Goal: Transaction & Acquisition: Purchase product/service

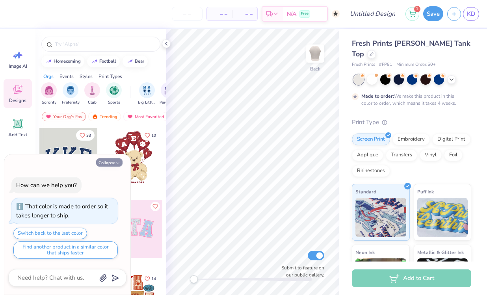
click at [112, 162] on button "Collapse" at bounding box center [109, 162] width 26 height 8
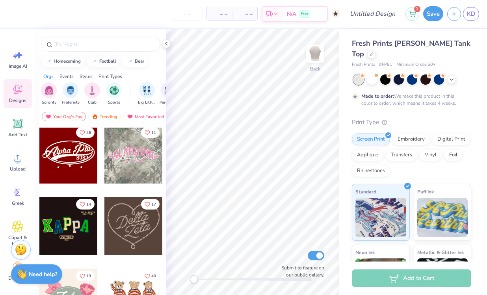
scroll to position [289, 0]
click at [71, 156] on div at bounding box center [68, 155] width 58 height 58
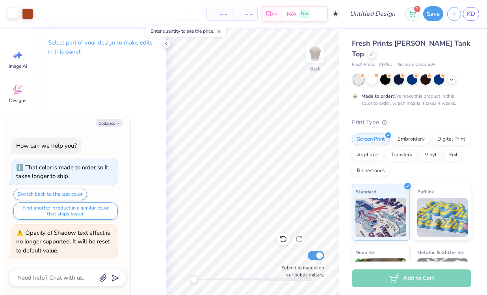
click at [11, 17] on div at bounding box center [13, 12] width 11 height 11
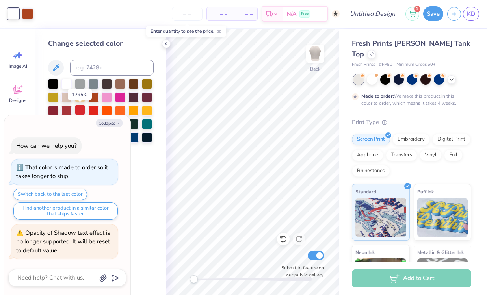
click at [78, 112] on div at bounding box center [80, 110] width 10 height 10
click at [25, 17] on div at bounding box center [27, 12] width 11 height 11
click at [54, 83] on div at bounding box center [53, 83] width 10 height 10
click at [111, 121] on button "Collapse" at bounding box center [109, 123] width 26 height 8
type textarea "x"
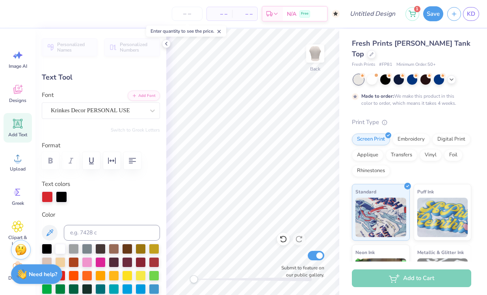
scroll to position [0, 1]
type textarea "Body Lab0"
type input "0.0"
type input "1.61"
type input "0.60"
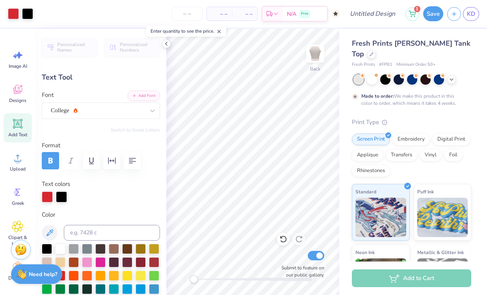
type input "5.03"
type textarea "2016"
type input "6.04"
type input "2.42"
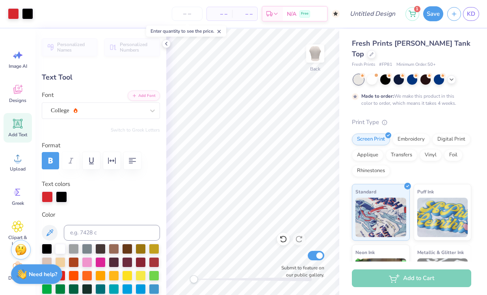
type input "3.18"
type input "-4.6"
type input "5.64"
type input "2.26"
type input "3.38"
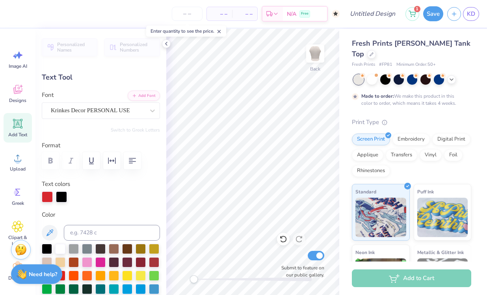
type input "0.0"
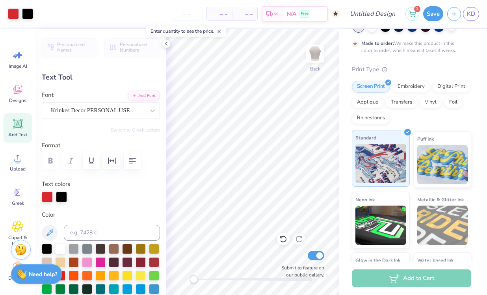
scroll to position [54, 0]
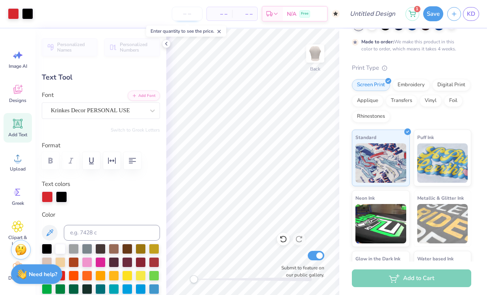
click at [189, 15] on input "number" at bounding box center [187, 14] width 31 height 14
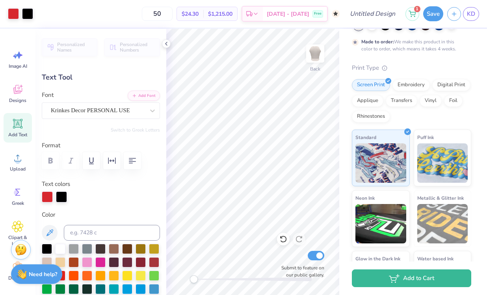
click at [186, 15] on div "50 $24.30 Per Item $1,215.00 Total Est. Delivery Oct 24 - 27 Free" at bounding box center [188, 14] width 302 height 28
click at [172, 13] on input "50" at bounding box center [157, 14] width 31 height 14
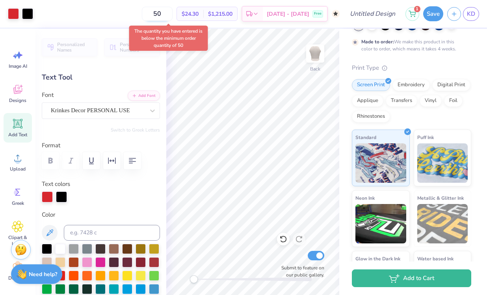
click at [170, 18] on input "50" at bounding box center [157, 14] width 31 height 14
click at [132, 15] on div "50 $24.30 Per Item $1,215.00 Total Est. Delivery Oct 24 - 27 Free" at bounding box center [188, 14] width 302 height 28
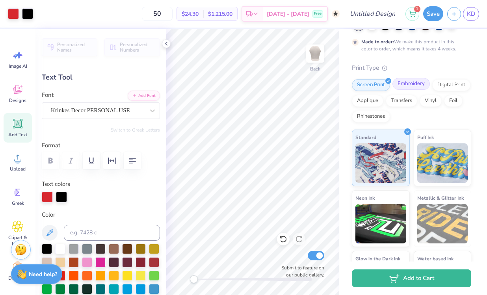
click at [413, 78] on div "Embroidery" at bounding box center [410, 84] width 37 height 12
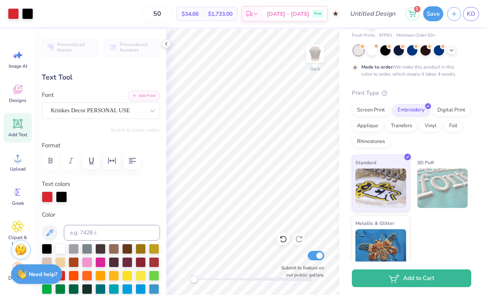
scroll to position [0, 0]
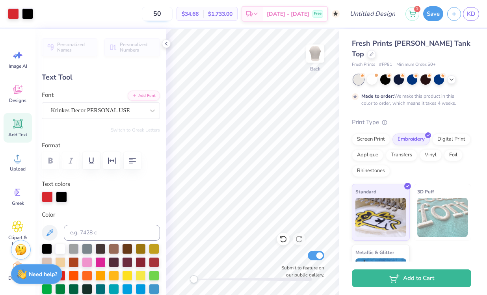
click at [169, 15] on input "50" at bounding box center [157, 14] width 31 height 14
click at [191, 14] on span "$32.25" at bounding box center [186, 14] width 17 height 8
click at [162, 13] on input "510" at bounding box center [154, 14] width 31 height 14
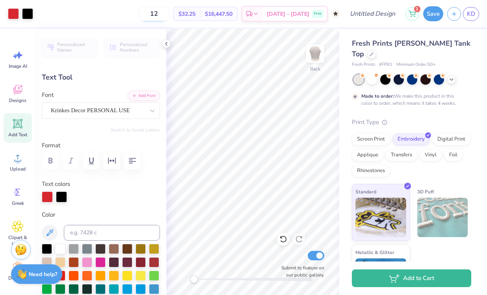
type input "50"
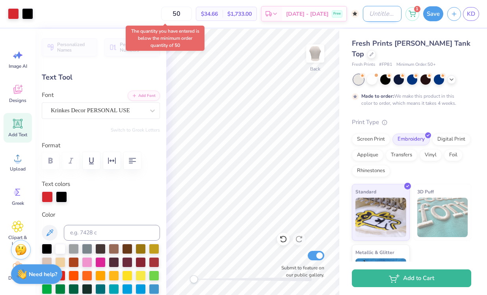
click at [376, 15] on input "Design Title" at bounding box center [382, 14] width 39 height 16
type input "Tank"
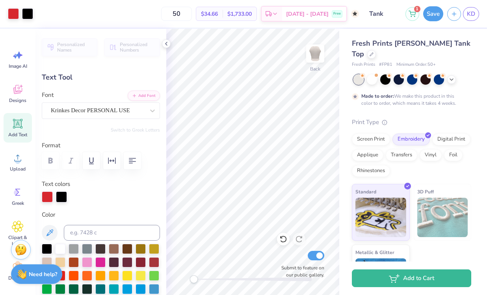
click at [467, 160] on div "Screen Print Embroidery Digital Print Applique Transfers Vinyl Foil Rhinestones" at bounding box center [411, 154] width 119 height 43
click at [450, 132] on div "Digital Print" at bounding box center [451, 138] width 38 height 12
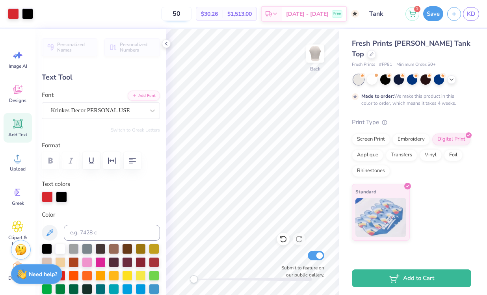
click at [191, 11] on input "50" at bounding box center [176, 14] width 31 height 14
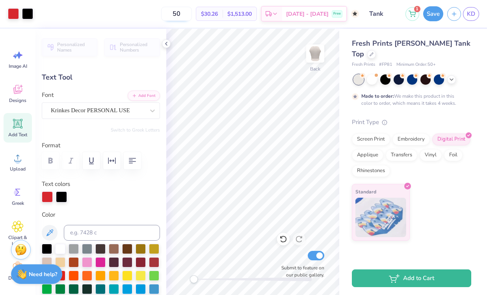
click at [191, 13] on input "50" at bounding box center [176, 14] width 31 height 14
type input "5"
type input "50"
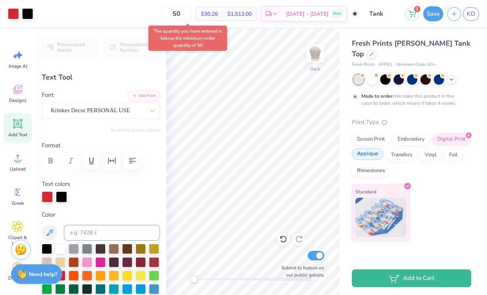
click at [373, 148] on div "Applique" at bounding box center [368, 154] width 32 height 12
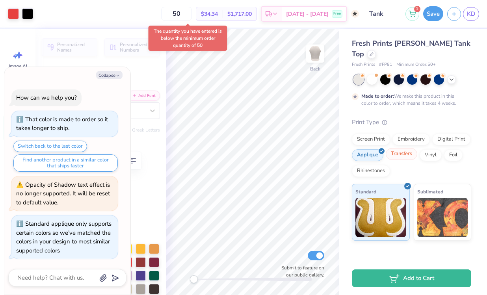
click at [401, 148] on div "Transfers" at bounding box center [401, 154] width 32 height 12
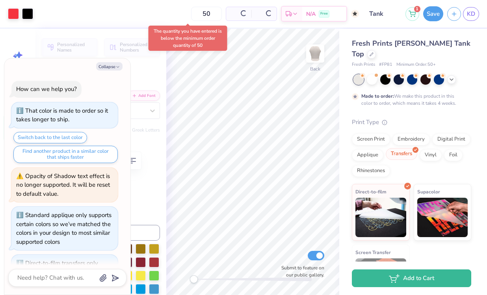
scroll to position [39, 0]
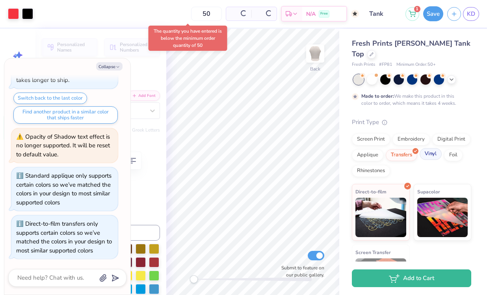
type textarea "x"
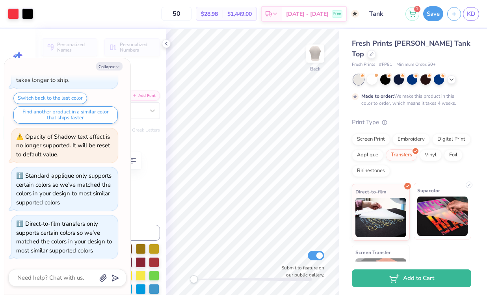
scroll to position [29, 0]
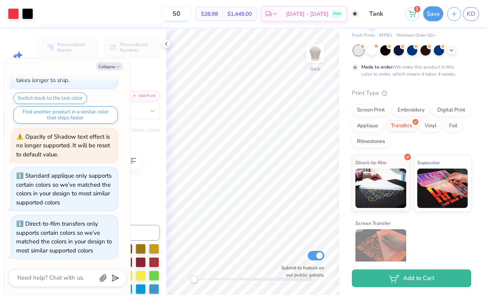
click at [189, 13] on input "50" at bounding box center [176, 14] width 31 height 14
type input "50"
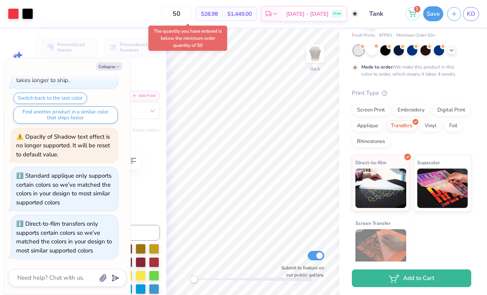
scroll to position [0, 0]
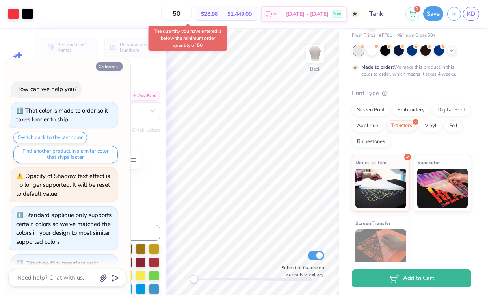
click at [113, 65] on button "Collapse" at bounding box center [109, 66] width 26 height 8
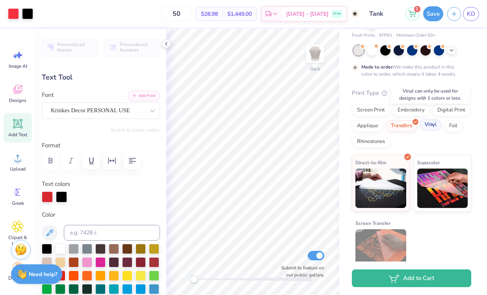
click at [429, 119] on div "Vinyl" at bounding box center [430, 125] width 22 height 12
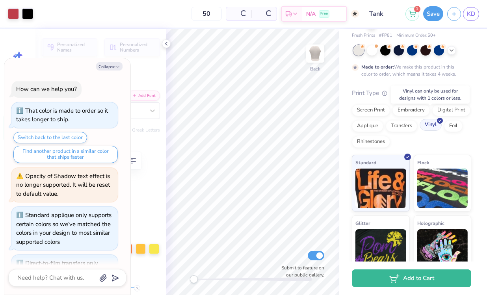
scroll to position [165, 0]
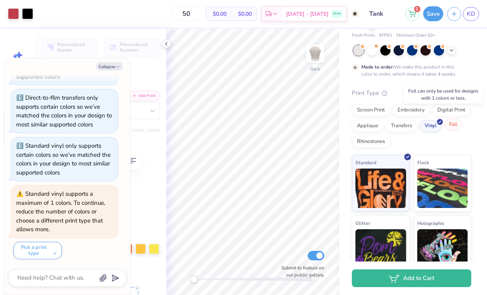
click at [449, 119] on div "Foil" at bounding box center [453, 125] width 19 height 12
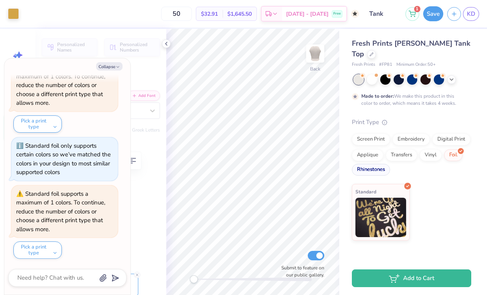
click at [372, 164] on div "Rhinestones" at bounding box center [371, 170] width 38 height 12
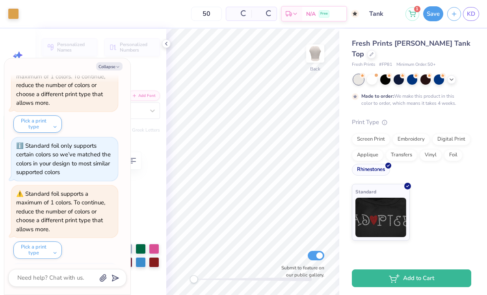
scroll to position [340, 0]
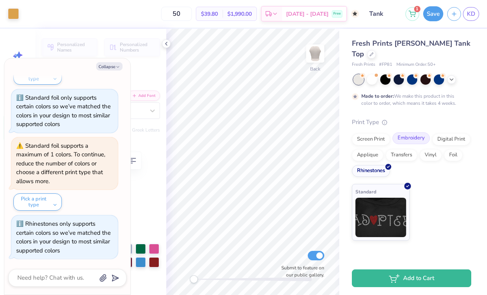
click at [413, 132] on div "Embroidery" at bounding box center [410, 138] width 37 height 12
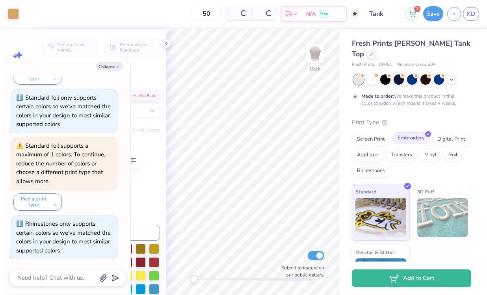
scroll to position [388, 0]
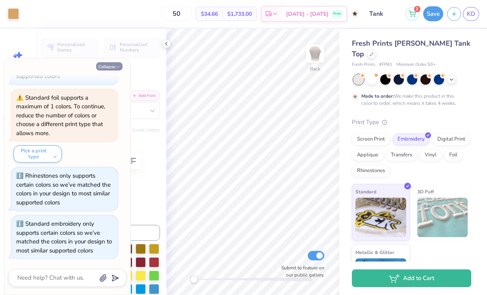
click at [111, 68] on button "Collapse" at bounding box center [109, 66] width 26 height 8
type textarea "x"
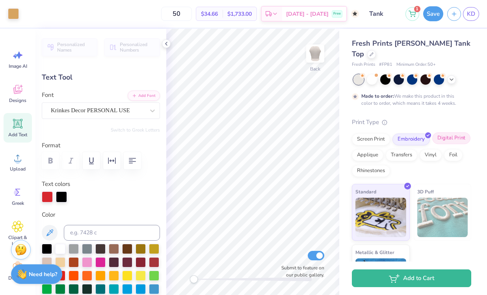
click at [455, 132] on div "Digital Print" at bounding box center [451, 138] width 38 height 12
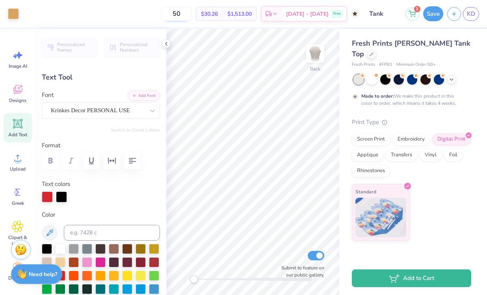
click at [192, 16] on input "50" at bounding box center [176, 14] width 31 height 14
type input "50"
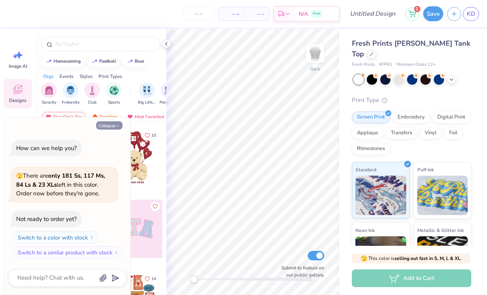
click at [112, 126] on button "Collapse" at bounding box center [109, 125] width 26 height 8
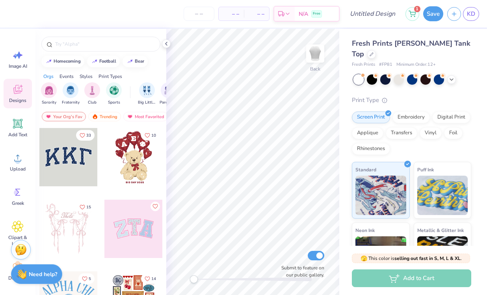
scroll to position [185, 0]
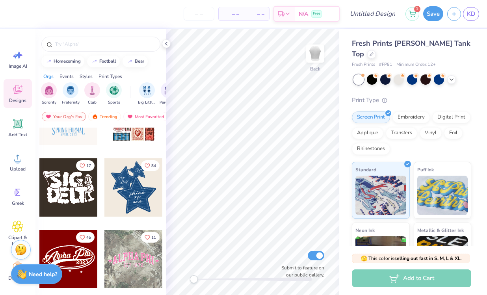
click at [86, 249] on div at bounding box center [68, 259] width 58 height 58
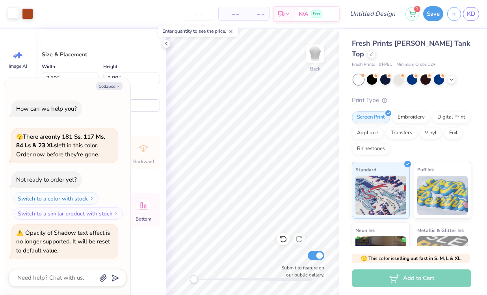
click at [15, 15] on div at bounding box center [13, 12] width 11 height 11
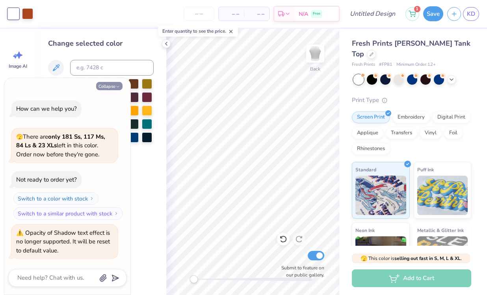
click at [114, 88] on button "Collapse" at bounding box center [109, 86] width 26 height 8
type textarea "x"
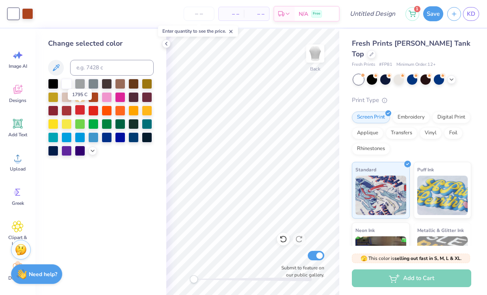
click at [80, 111] on div at bounding box center [80, 110] width 10 height 10
click at [28, 14] on div at bounding box center [27, 12] width 11 height 11
click at [56, 81] on div at bounding box center [53, 83] width 10 height 10
click at [200, 14] on input "number" at bounding box center [198, 14] width 31 height 14
type input "12"
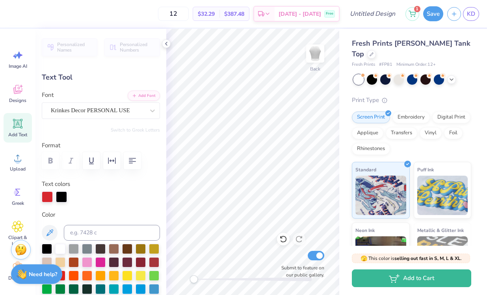
scroll to position [0, 1]
type textarea "BodyLab0"
type input "0.0"
type input "1.61"
type input "0.60"
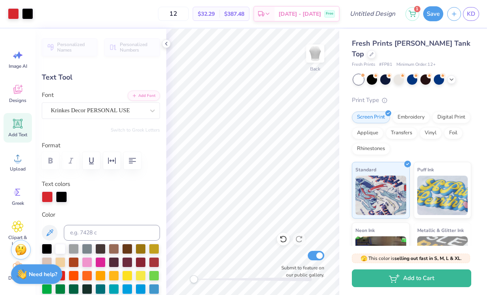
type input "5.03"
type textarea "2016"
type input "1.59"
type input "0.58"
type input "5.09"
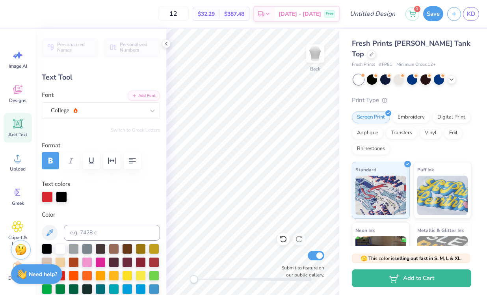
type input "1.45"
type input "0.52"
type input "5.02"
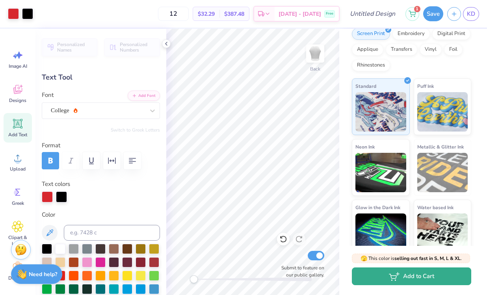
click at [417, 276] on button "Add to Cart" at bounding box center [411, 276] width 119 height 18
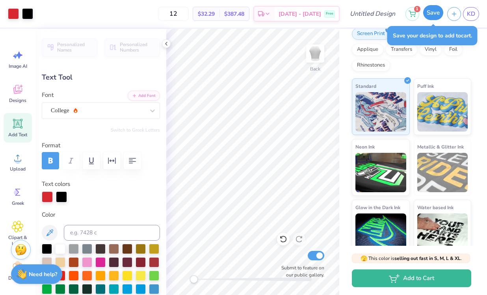
click at [430, 10] on button "Save" at bounding box center [433, 12] width 20 height 15
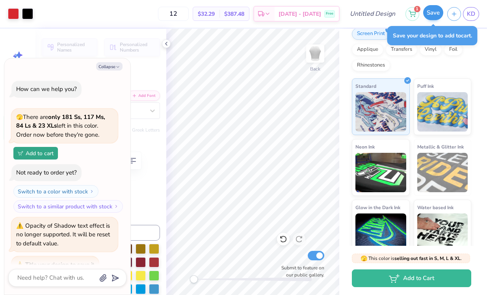
scroll to position [14, 0]
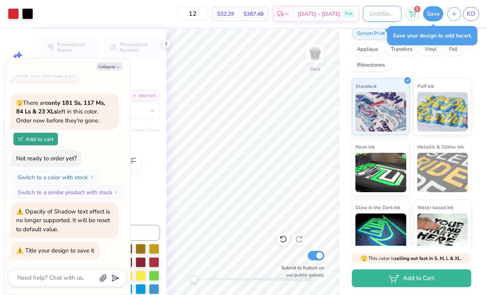
type textarea "x"
click at [367, 14] on input "Design Title" at bounding box center [382, 14] width 39 height 16
type input "T"
type textarea "x"
type input "Ta"
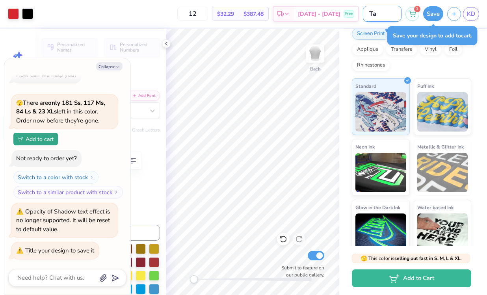
type textarea "x"
type input "Tan"
type textarea "x"
type input "Tank"
type textarea "x"
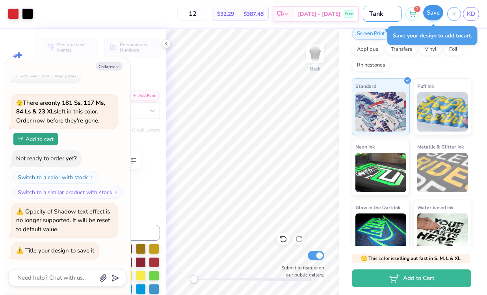
type input "Tank"
click at [429, 16] on button "Save" at bounding box center [433, 12] width 20 height 15
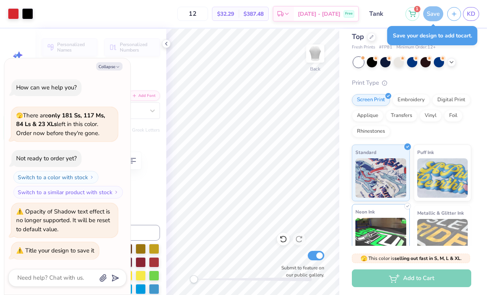
scroll to position [3, 0]
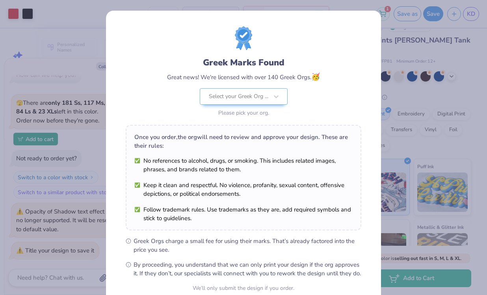
scroll to position [74, 0]
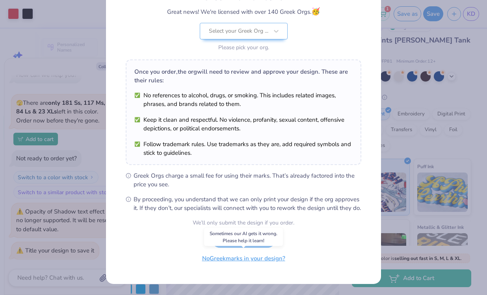
click at [243, 259] on button "No Greek marks in your design?" at bounding box center [243, 258] width 96 height 16
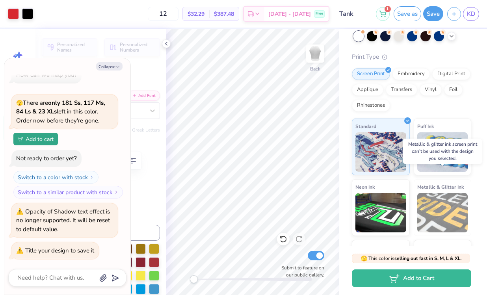
scroll to position [96, 0]
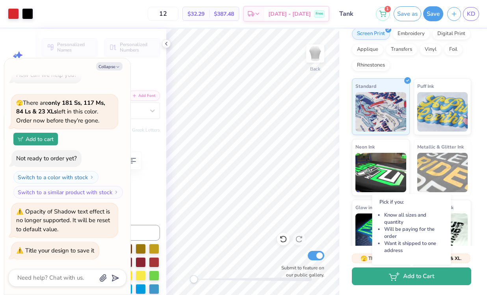
click at [428, 276] on button "Add to Cart" at bounding box center [411, 276] width 119 height 18
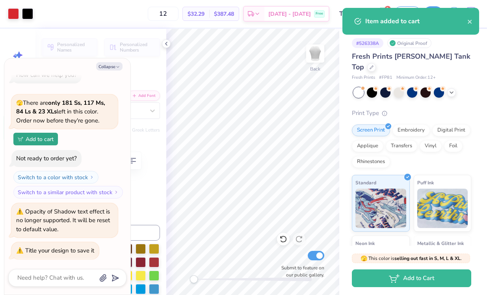
scroll to position [2, 0]
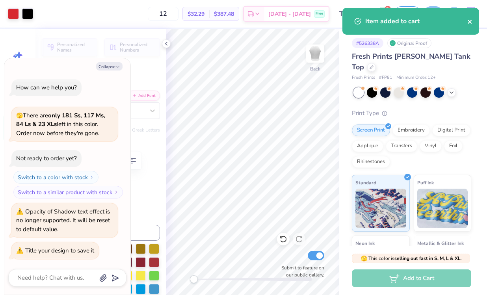
click at [469, 20] on icon "close" at bounding box center [470, 22] width 6 height 6
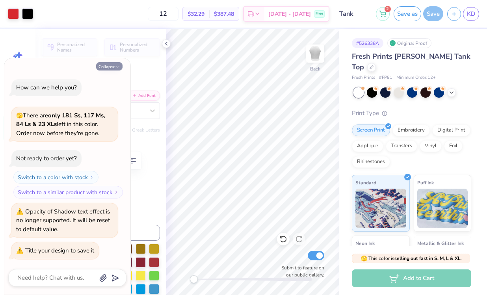
click at [114, 65] on button "Collapse" at bounding box center [109, 66] width 26 height 8
type textarea "x"
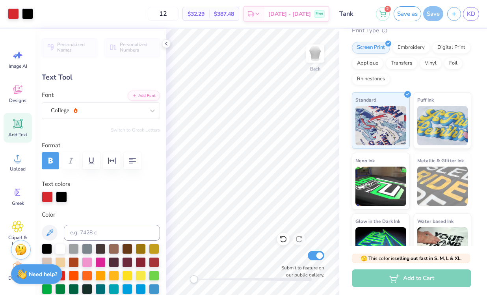
scroll to position [96, 0]
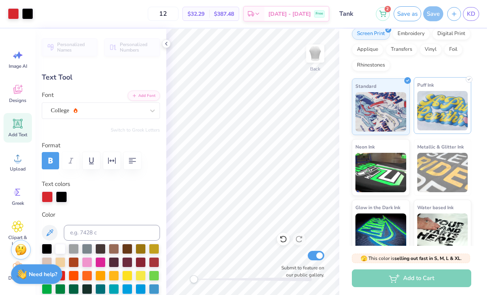
click at [434, 97] on img at bounding box center [442, 110] width 51 height 39
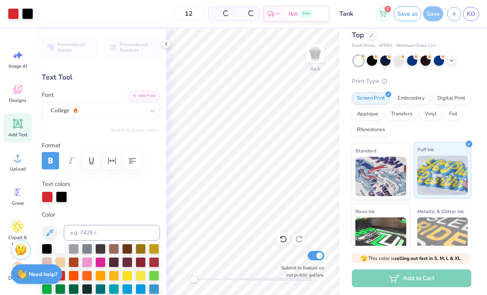
scroll to position [0, 0]
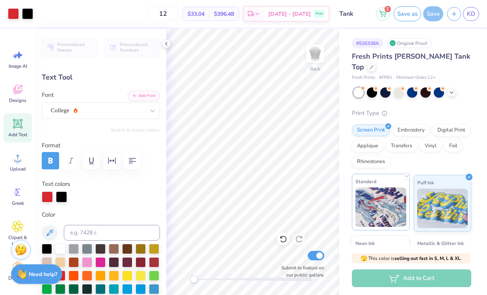
click at [398, 200] on img at bounding box center [380, 206] width 51 height 39
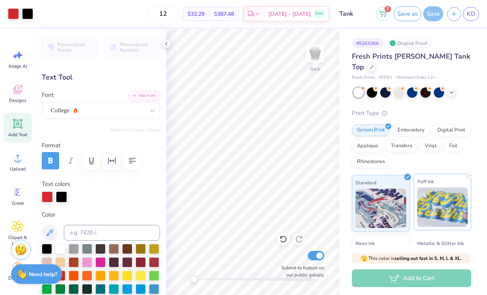
click at [436, 197] on img at bounding box center [442, 206] width 51 height 39
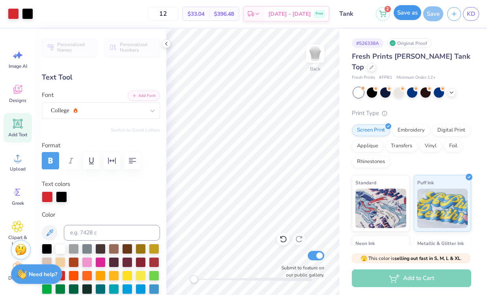
click at [413, 16] on button "Save as" at bounding box center [407, 12] width 28 height 15
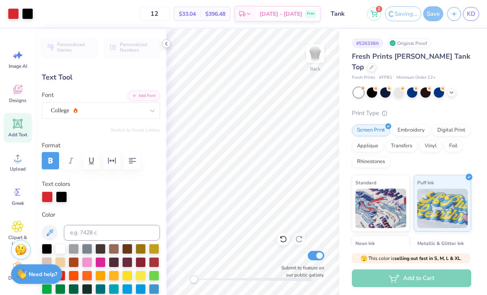
click at [167, 42] on icon at bounding box center [166, 44] width 6 height 6
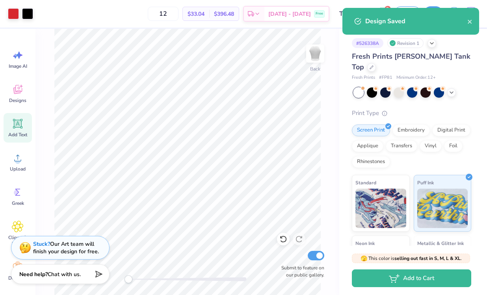
click at [466, 21] on div "Design Saved" at bounding box center [416, 21] width 102 height 9
click at [469, 21] on icon "close" at bounding box center [469, 22] width 4 height 4
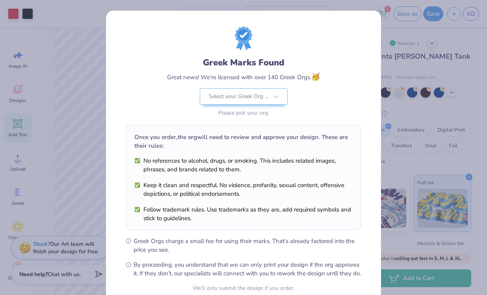
click at [337, 48] on div "Greek Marks Found Great news! We're licensed with over 140 Greek Orgs. 🥳 Select…" at bounding box center [243, 72] width 235 height 92
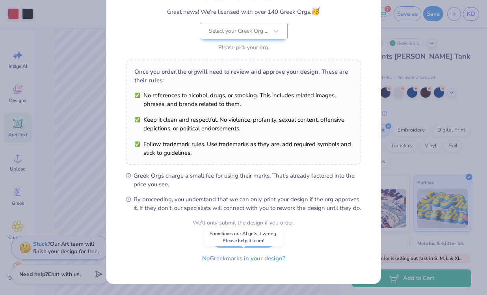
click at [261, 263] on button "No Greek marks in your design?" at bounding box center [243, 258] width 96 height 16
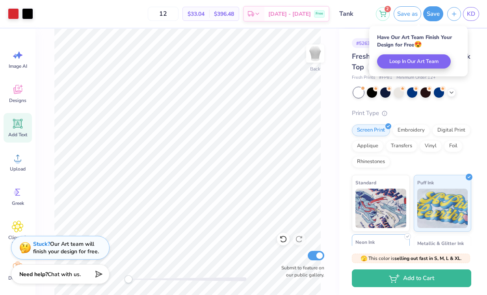
scroll to position [96, 0]
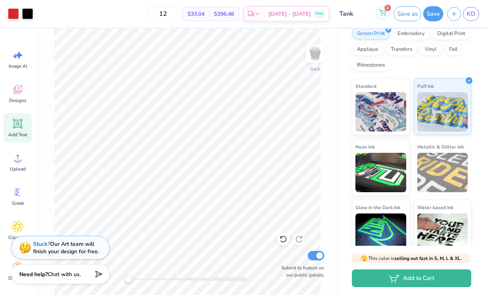
click at [380, 12] on icon at bounding box center [382, 12] width 7 height 6
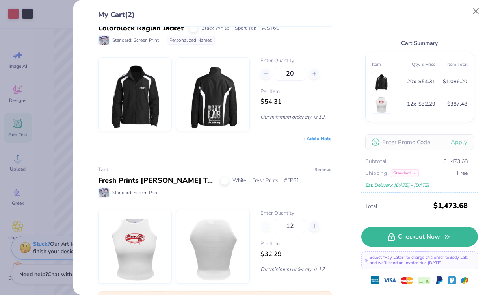
scroll to position [4, 0]
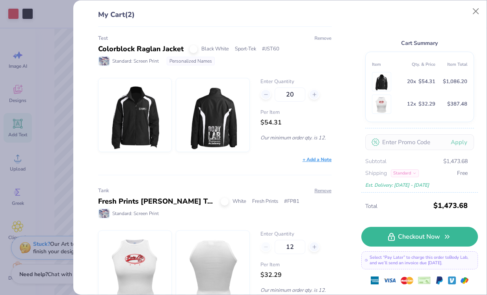
click at [322, 37] on button "Remove" at bounding box center [323, 38] width 18 height 7
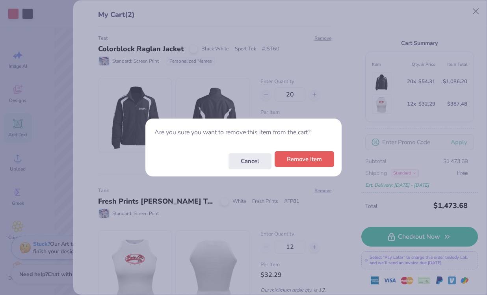
click at [318, 158] on button "Remove Item" at bounding box center [303, 159] width 59 height 16
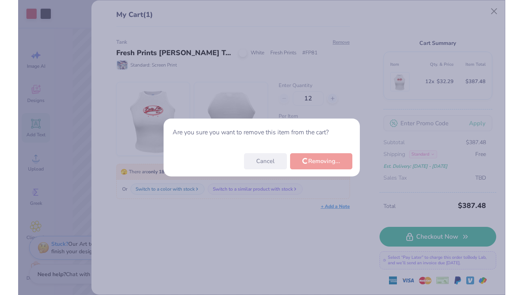
scroll to position [0, 0]
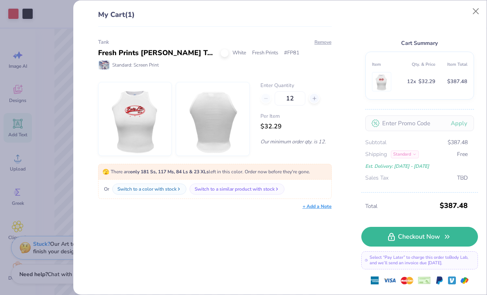
click at [58, 174] on div "My Cart (1) Tank Fresh Prints Marilyn Tank Top White Fresh Prints # FP81 Standa…" at bounding box center [243, 147] width 487 height 295
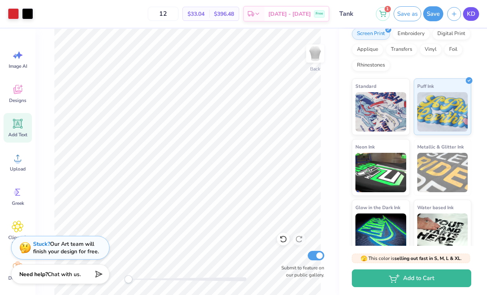
click at [475, 12] on link "KD" at bounding box center [471, 14] width 16 height 14
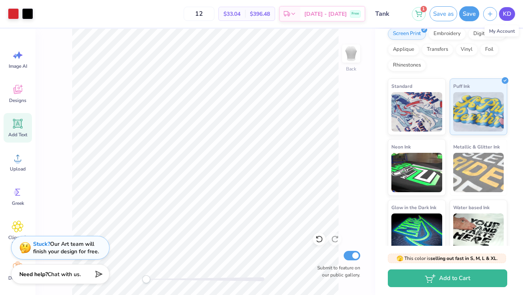
click at [486, 12] on span "KD" at bounding box center [506, 13] width 8 height 9
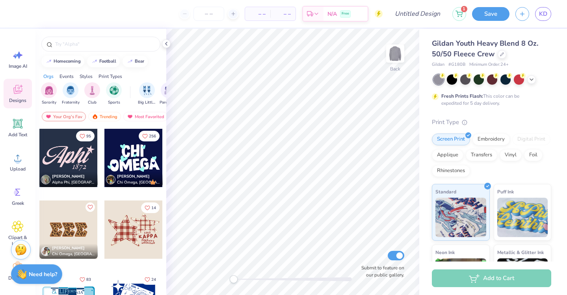
scroll to position [1003, 0]
click at [204, 13] on input "number" at bounding box center [208, 14] width 31 height 14
type input "12"
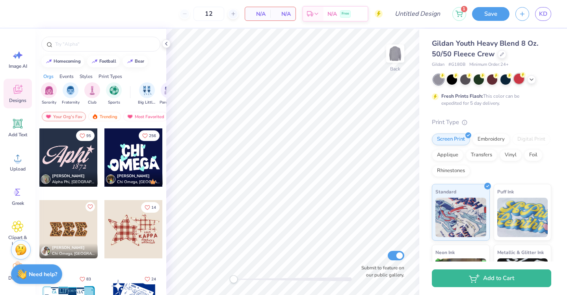
click at [518, 78] on div at bounding box center [518, 79] width 10 height 10
click at [210, 15] on input "12" at bounding box center [208, 14] width 31 height 14
click at [510, 116] on div "Gildan Youth Heavy Blend 8 Oz. 50/50 Fleece Crew Gildan # G180B Minimum Order: …" at bounding box center [491, 200] width 119 height 324
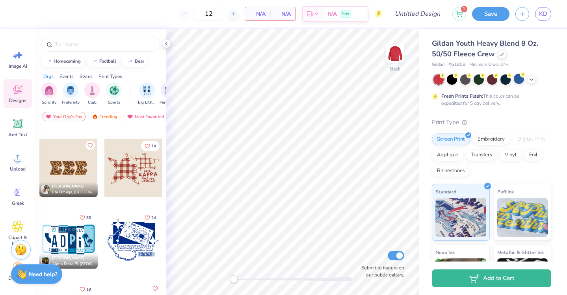
scroll to position [1064, 0]
click at [133, 174] on div at bounding box center [133, 168] width 58 height 58
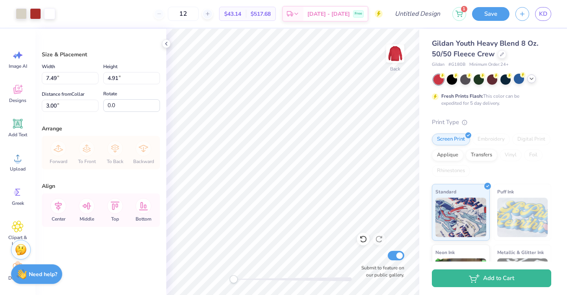
click at [531, 81] on icon at bounding box center [531, 79] width 6 height 6
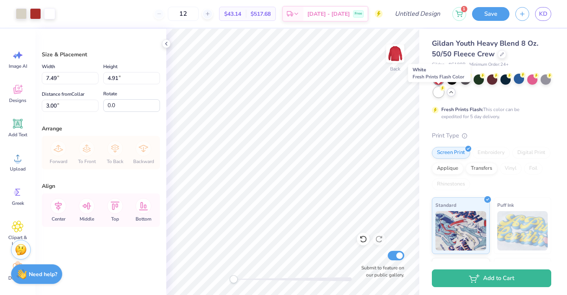
click at [441, 93] on div at bounding box center [438, 92] width 10 height 10
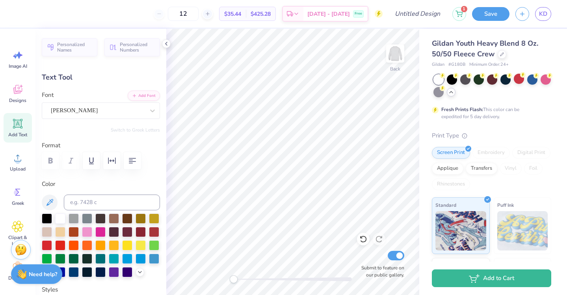
type textarea "2016"
type input "2.69"
type input "0.75"
type input "6.05"
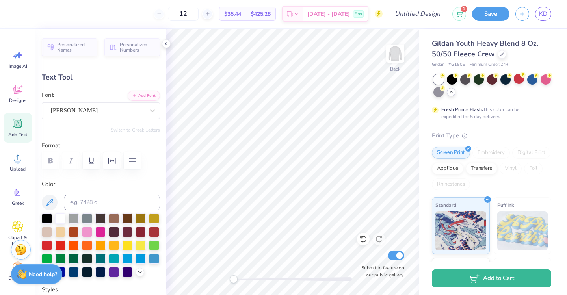
type input "-3.2"
type textarea "If it doesn't"
type input "0.0"
type input "5.54"
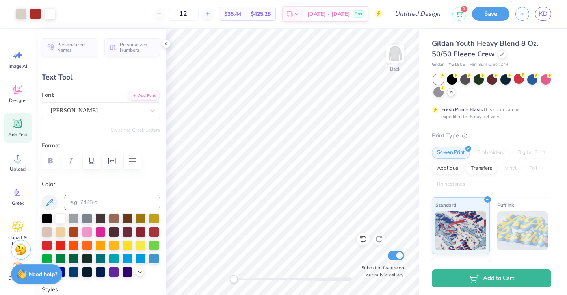
type input "0.99"
type input "6.12"
type input "-3.2"
type input "4.04"
type input "0.72"
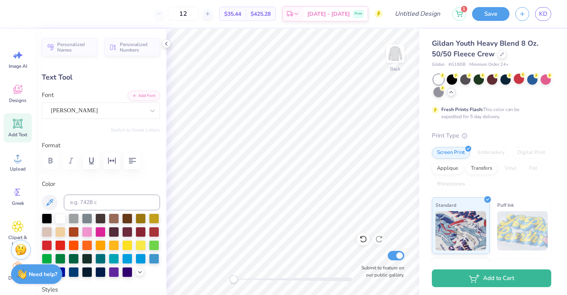
type input "6.31"
type input "1.79"
type input "0.41"
type input "6.80"
type input "0.0"
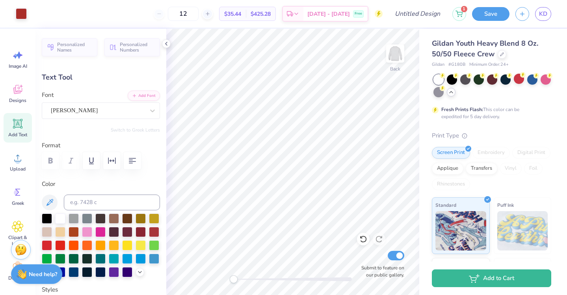
type input "1.90"
type input "0.39"
type input "7.13"
type input "4.0"
type input "1.79"
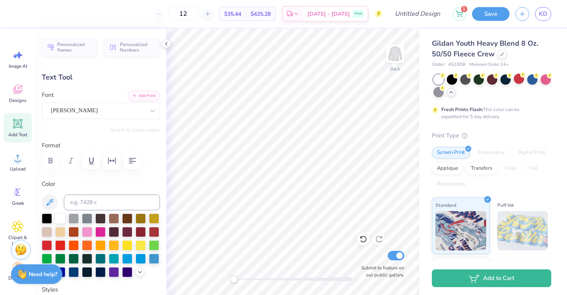
type input "0.41"
type input "6.72"
type textarea "challenge you"
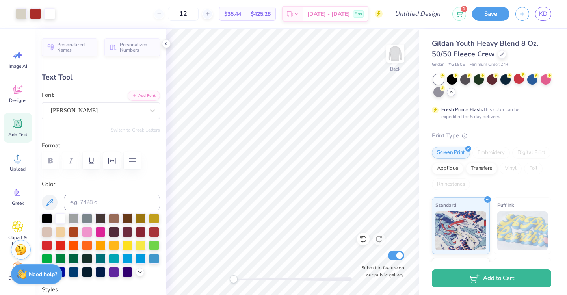
type input "0.0"
type input "3.13"
type input "0.55"
type input "7.03"
type input "4.0"
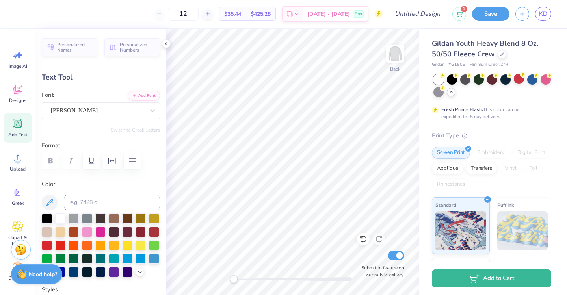
type input "1.90"
type input "0.39"
type input "7.85"
type textarea "It doesn't change you"
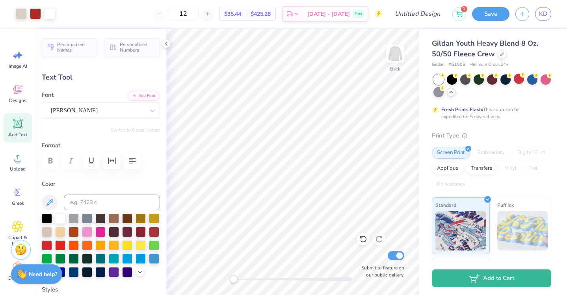
type input "0.0"
type input "4.82"
type input "0.67"
type input "7.81"
type input "4.0"
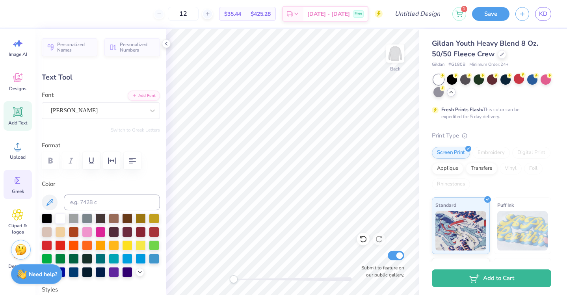
scroll to position [50, 0]
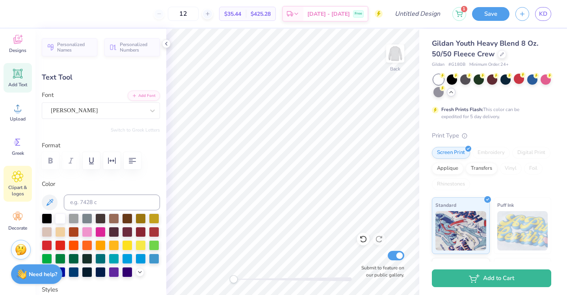
click at [15, 166] on div "Clipart & logos" at bounding box center [18, 184] width 28 height 36
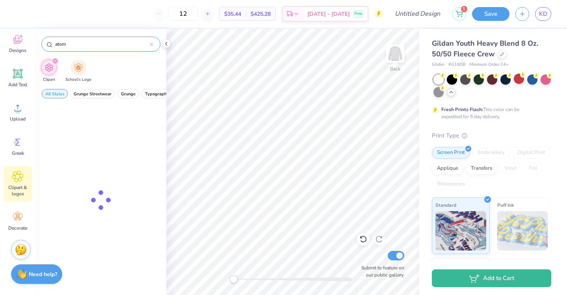
type input "atom"
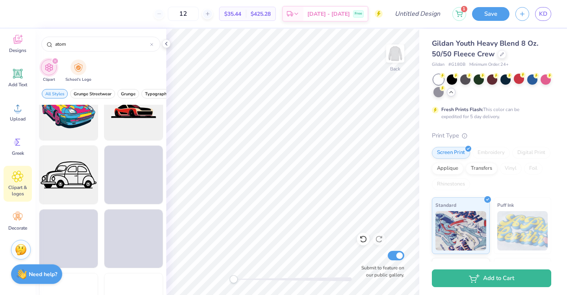
scroll to position [602, 0]
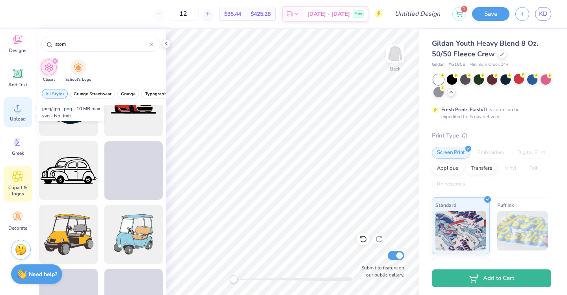
click at [22, 109] on icon at bounding box center [18, 108] width 12 height 12
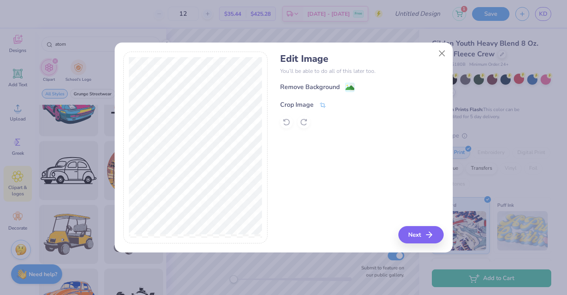
click at [303, 107] on div "Crop Image" at bounding box center [296, 104] width 33 height 9
click at [376, 177] on div "Edit Image You’ll be able to do all of this later too. Remove Background Crop I…" at bounding box center [361, 148] width 163 height 192
click at [298, 174] on div "Edit Image You’ll be able to do all of this later too. Remove Background Crop I…" at bounding box center [361, 148] width 163 height 192
click at [335, 104] on icon at bounding box center [335, 104] width 5 height 5
click at [428, 233] on icon "button" at bounding box center [430, 234] width 9 height 9
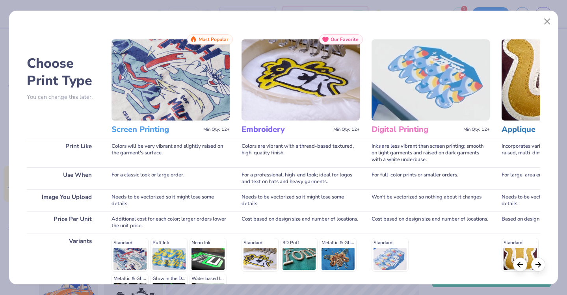
scroll to position [98, 0]
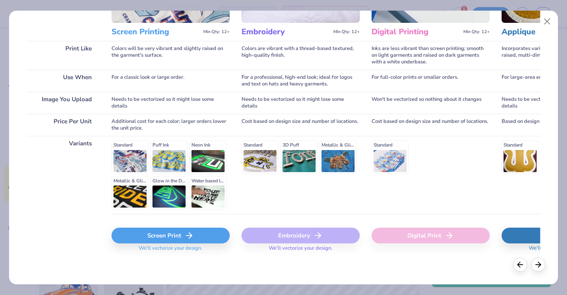
click at [195, 234] on div "Screen Print" at bounding box center [170, 236] width 118 height 16
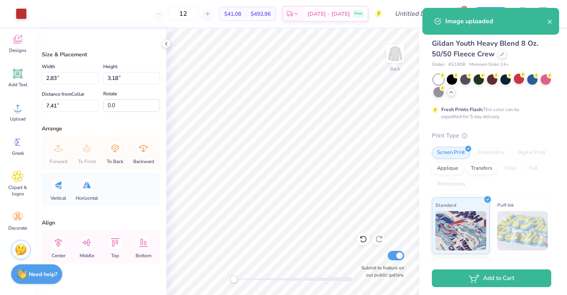
type input "4.57"
type input "4.41"
type input "3.41"
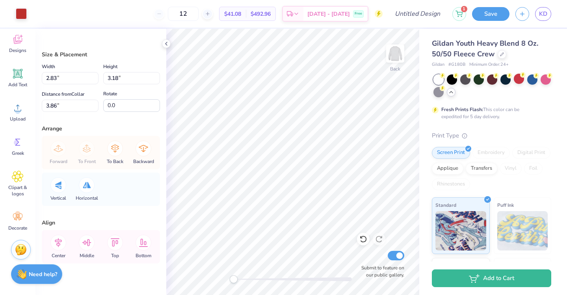
type input "4.77"
type input "4.15"
type input "3.53"
click at [22, 40] on icon at bounding box center [18, 39] width 12 height 12
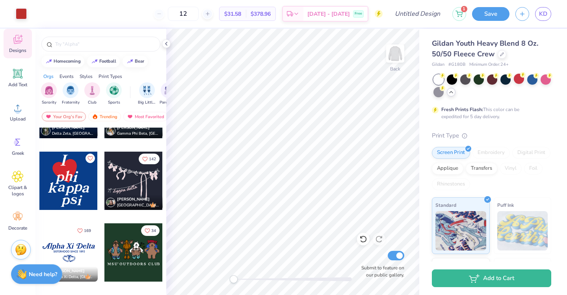
scroll to position [1543, 0]
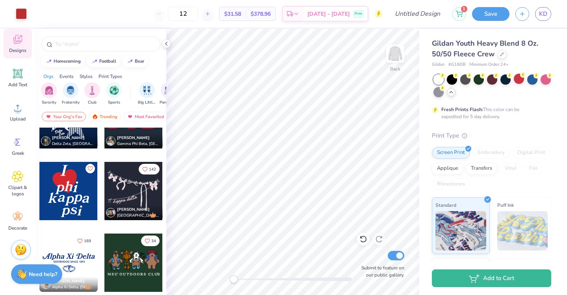
click at [56, 200] on div at bounding box center [68, 191] width 58 height 58
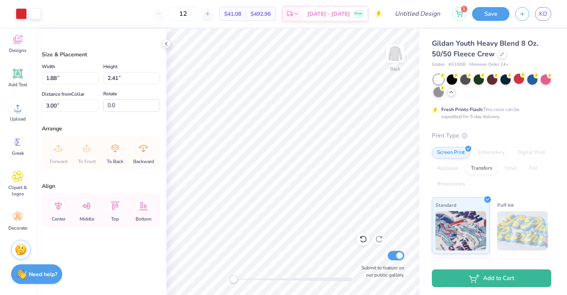
type input "3.96"
type input "5.07"
type input "2.38"
type input "2.83"
type input "3.18"
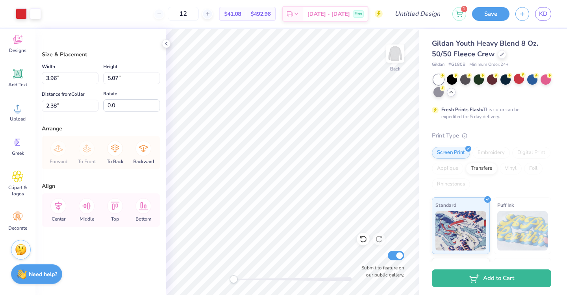
type input "3.86"
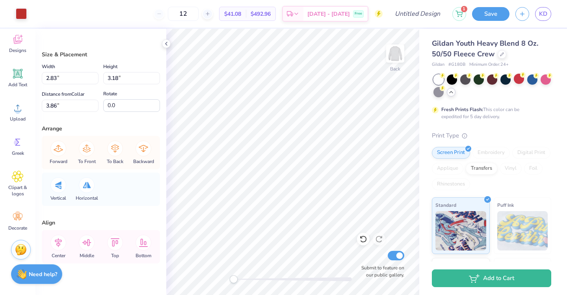
type input "3.96"
type input "5.07"
type input "8.58"
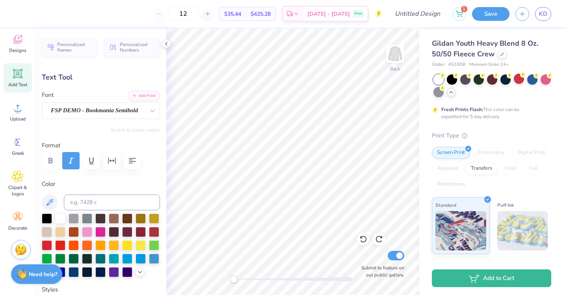
type input "11.45"
type input "0.74"
type input "1.06"
type input "8.58"
type input "0.80"
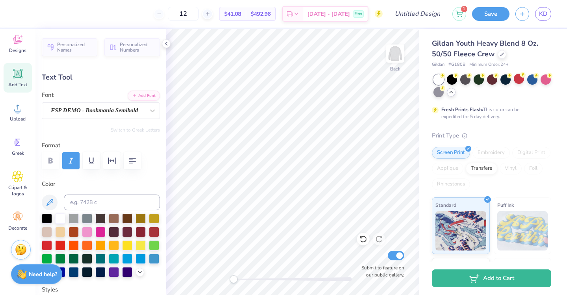
type input "0.99"
type input "10.12"
type input "0.88"
type input "0.91"
type input "10.50"
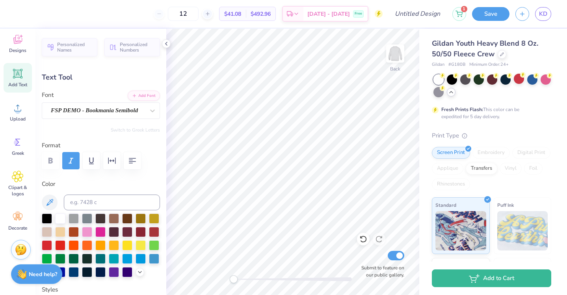
type textarea "l"
type input "0.80"
type input "0.99"
type input "10.18"
type textarea "o"
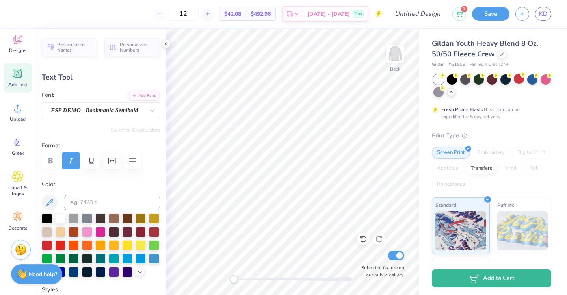
type input "0.53"
type input "1.04"
type textarea "v"
type input "0.71"
type input "0.68"
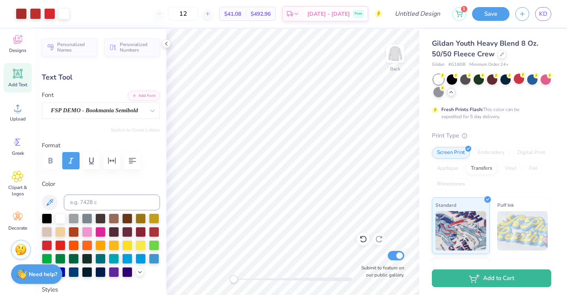
type input "10.34"
type input "0.75"
type input "10.70"
type textarea "v"
type textarea "e"
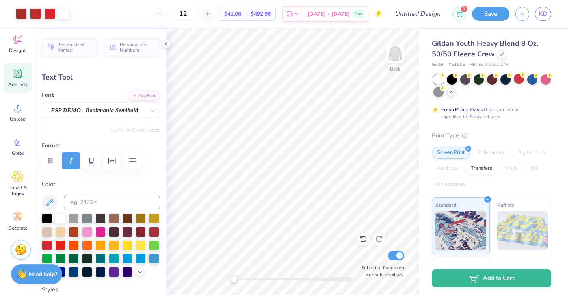
type input "0.69"
type input "0.73"
type input "10.68"
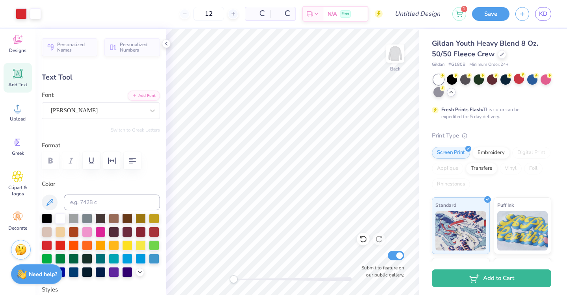
type input "0.0"
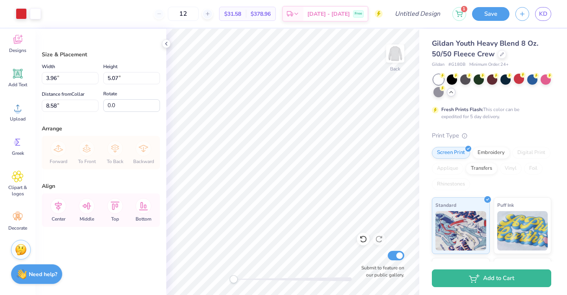
type input "3.53"
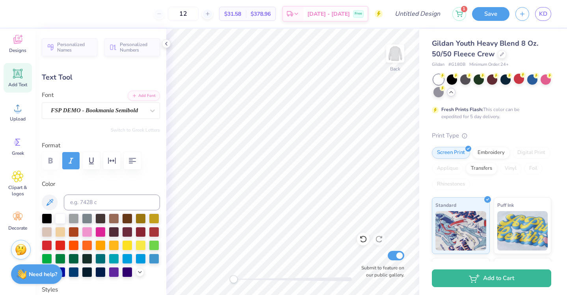
type textarea "b"
type input "0.67"
type input "6.44"
type textarea "o"
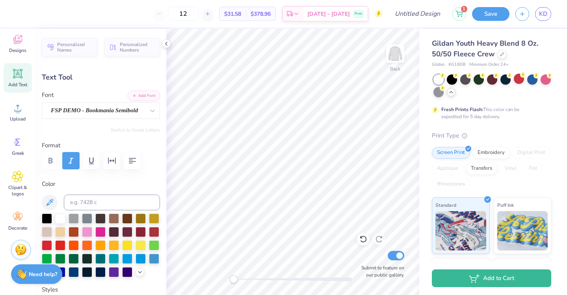
type input "0.88"
type input "0.91"
type input "6.56"
type textarea "s"
type textarea "d"
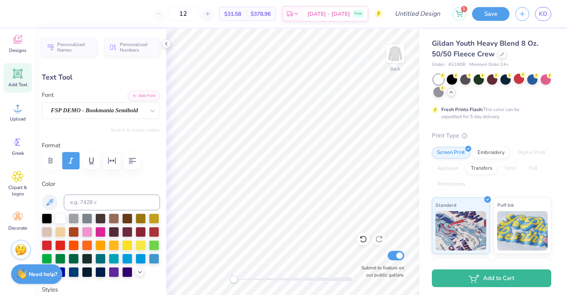
type input "6.40"
type textarea "y"
type input "0.67"
type input "6.52"
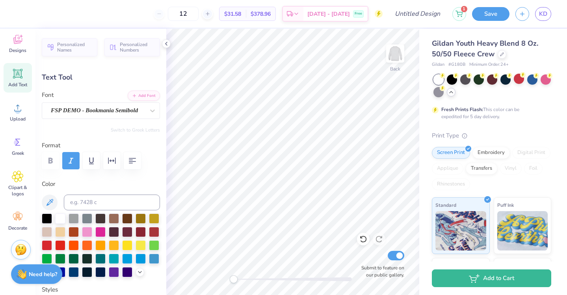
type input "0.88"
type input "0.91"
type input "7.68"
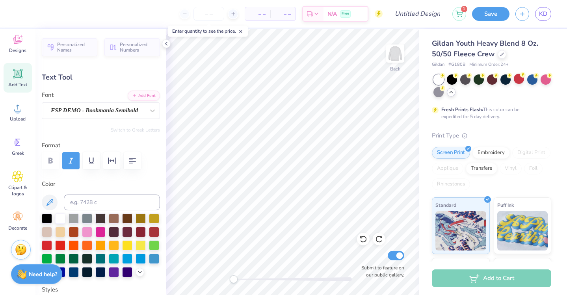
type textarea "l"
type input "0.62"
type input "0.68"
type input "7.64"
type textarea "a"
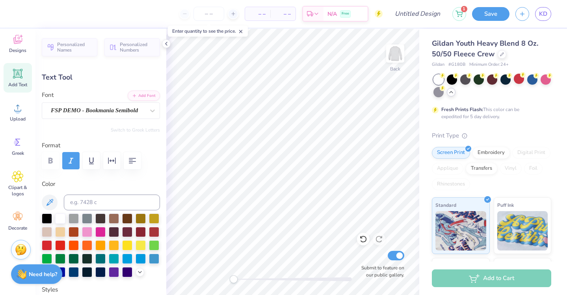
type input "0.49"
type input "0.97"
type input "7.47"
type textarea "b"
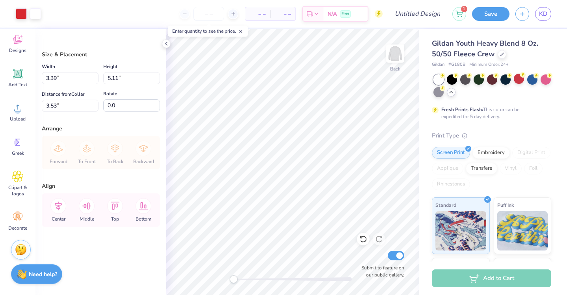
type input "5.92"
type input "8.90"
type input "3.00"
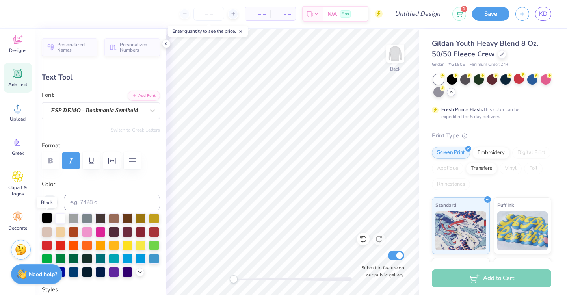
click at [48, 218] on div at bounding box center [47, 218] width 10 height 10
type input "0.87"
type input "1.73"
type input "6.28"
click at [48, 217] on div at bounding box center [47, 218] width 10 height 10
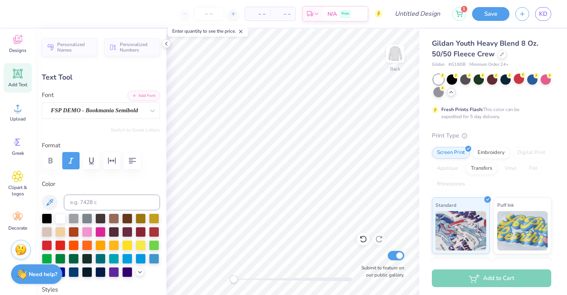
type input "1.23"
type input "1.18"
type input "6.70"
click at [46, 219] on div at bounding box center [47, 218] width 10 height 10
type input "1.31"
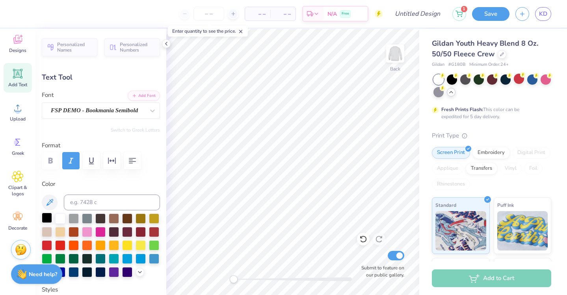
type input "1.19"
type input "6.10"
click at [46, 215] on div at bounding box center [47, 218] width 10 height 10
type input "1.21"
type input "1.26"
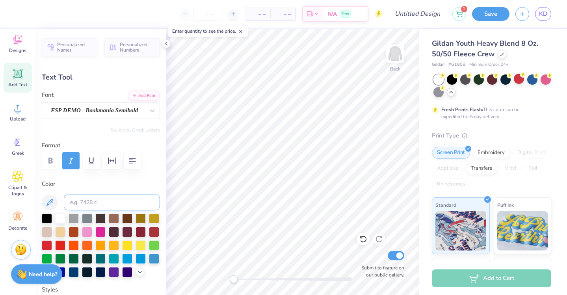
type input "6.66"
click at [45, 219] on div at bounding box center [47, 218] width 10 height 10
type input "1.29"
type input "1.77"
type input "7.90"
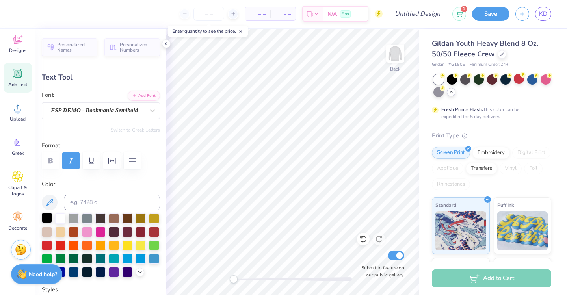
click at [44, 217] on div at bounding box center [47, 218] width 10 height 10
type input "1.23"
type input "1.18"
type input "8.08"
click at [47, 215] on div at bounding box center [47, 218] width 10 height 10
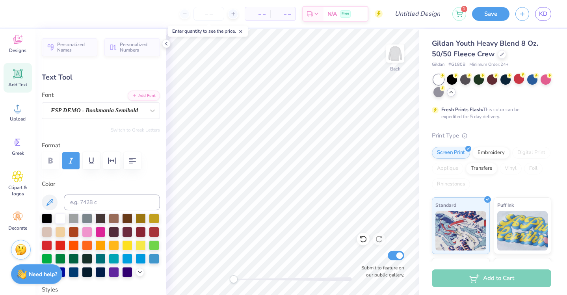
type input "1.45"
type input "1.77"
type input "8.19"
click at [48, 218] on div at bounding box center [47, 218] width 10 height 10
type input "1.23"
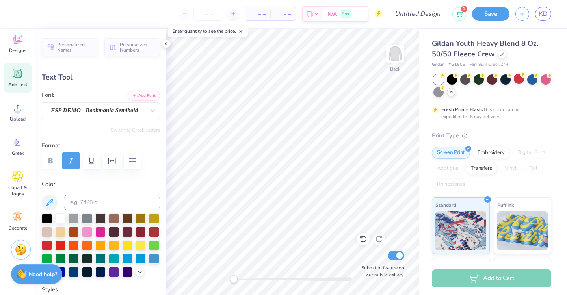
type input "1.18"
type input "8.01"
type input "1.55"
type input "1.59"
type input "1.45"
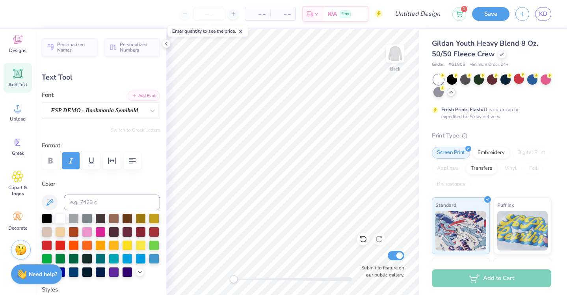
type input "1.77"
type input "7.92"
type input "1.55"
type input "1.59"
type input "8.21"
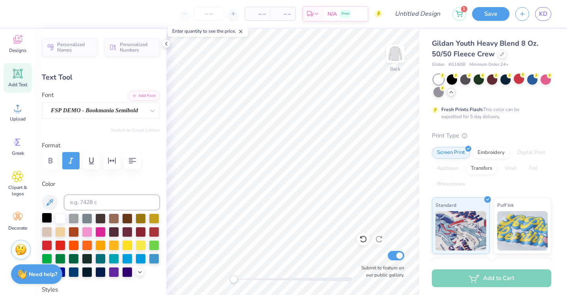
click at [50, 217] on div at bounding box center [47, 218] width 10 height 10
type input "0.87"
type input "1.73"
type input "10.17"
type input "1.17"
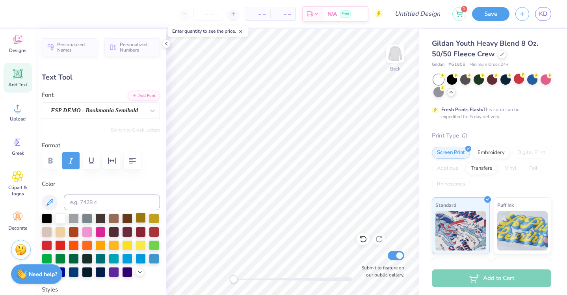
type input "1.17"
type input "0.87"
type input "1.73"
click at [47, 216] on div at bounding box center [47, 218] width 10 height 10
type input "1.17"
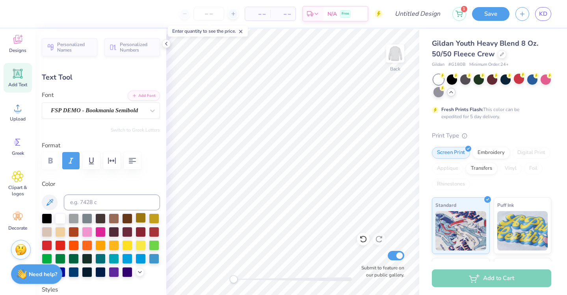
type input "1.17"
type input "10.13"
click at [50, 219] on div at bounding box center [47, 218] width 10 height 10
type input "1.29"
type input "1.77"
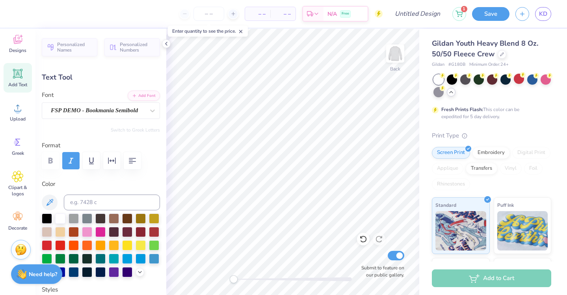
type input "9.83"
click at [46, 219] on div at bounding box center [47, 218] width 10 height 10
click at [420, 16] on input "Design Title" at bounding box center [427, 14] width 39 height 16
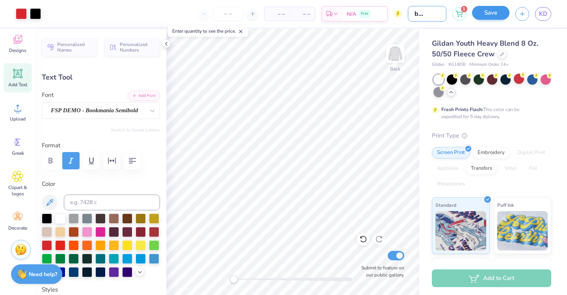
type input "I love body lab"
click at [494, 15] on button "Save" at bounding box center [490, 13] width 37 height 14
click at [232, 16] on input "number" at bounding box center [228, 14] width 31 height 14
type input "12"
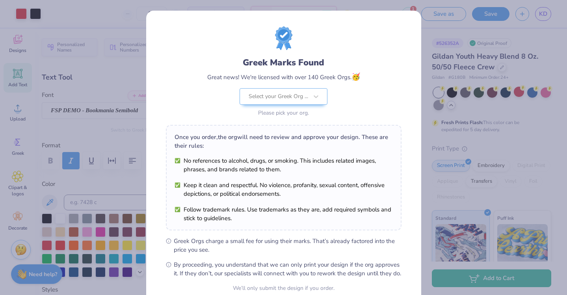
scroll to position [74, 0]
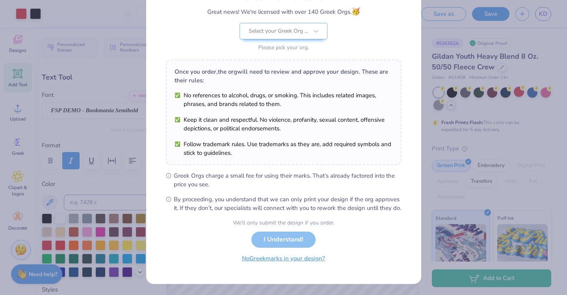
click at [271, 263] on button "No Greek marks in your design?" at bounding box center [283, 258] width 96 height 16
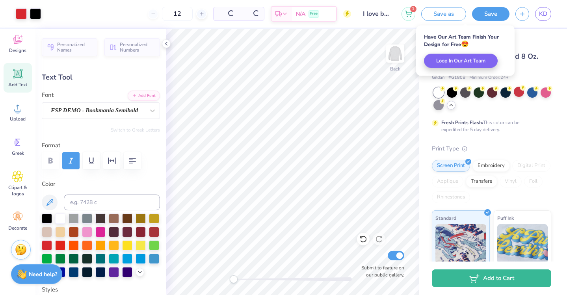
scroll to position [0, 0]
